Goal: Task Accomplishment & Management: Manage account settings

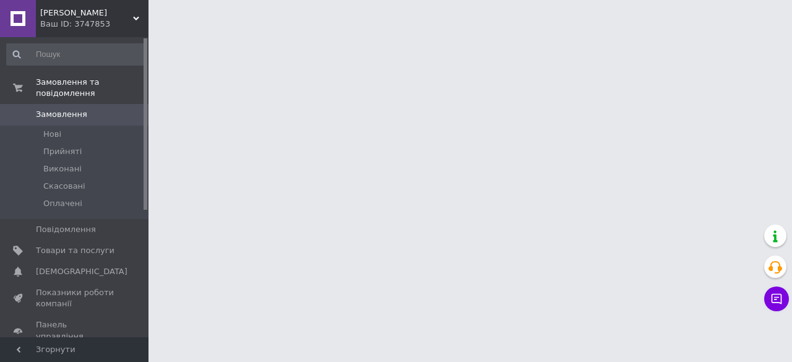
click at [69, 81] on span "Замовлення та повідомлення" at bounding box center [92, 88] width 113 height 22
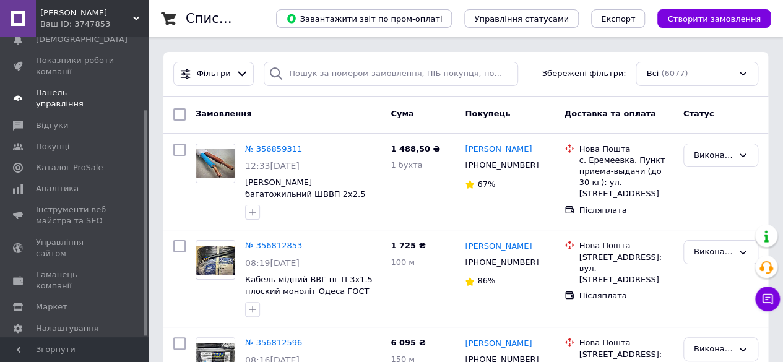
scroll to position [97, 0]
click at [62, 162] on span "Каталог ProSale" at bounding box center [69, 167] width 67 height 11
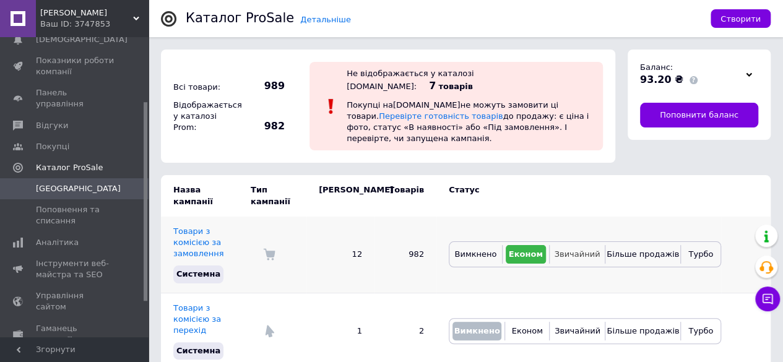
click at [585, 249] on span "Звичайний" at bounding box center [577, 253] width 46 height 9
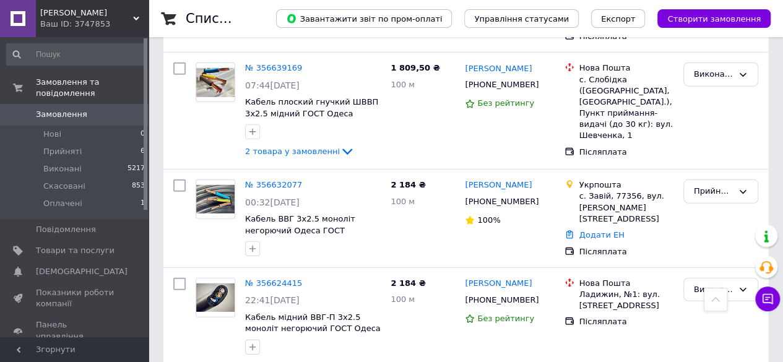
scroll to position [1712, 0]
click at [701, 184] on div "Прийнято" at bounding box center [713, 190] width 39 height 13
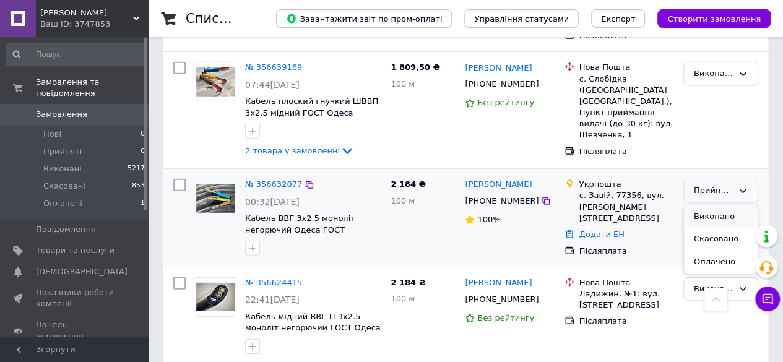
click at [698, 205] on li "Виконано" at bounding box center [721, 216] width 74 height 23
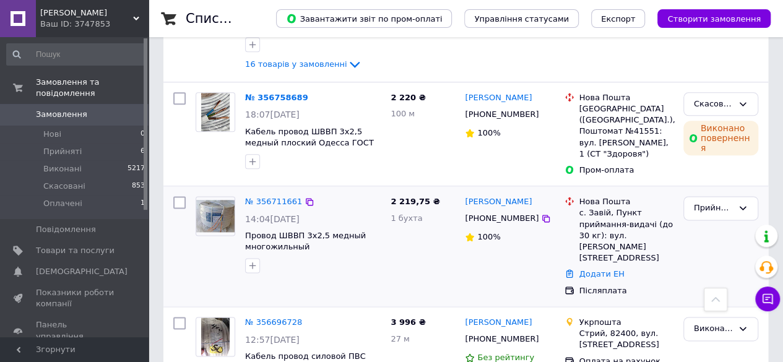
scroll to position [703, 0]
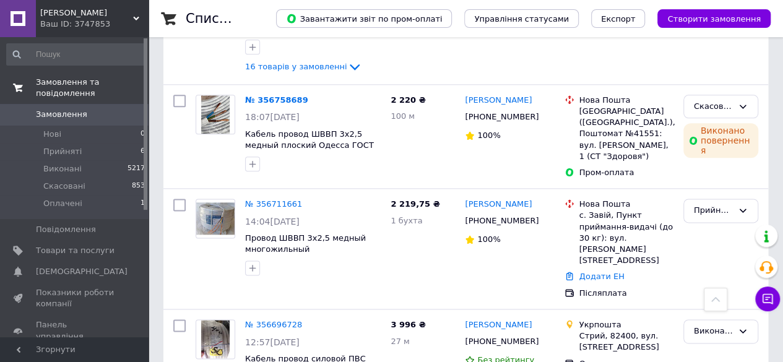
click at [85, 82] on span "Замовлення та повідомлення" at bounding box center [92, 88] width 113 height 22
